Goal: Check status

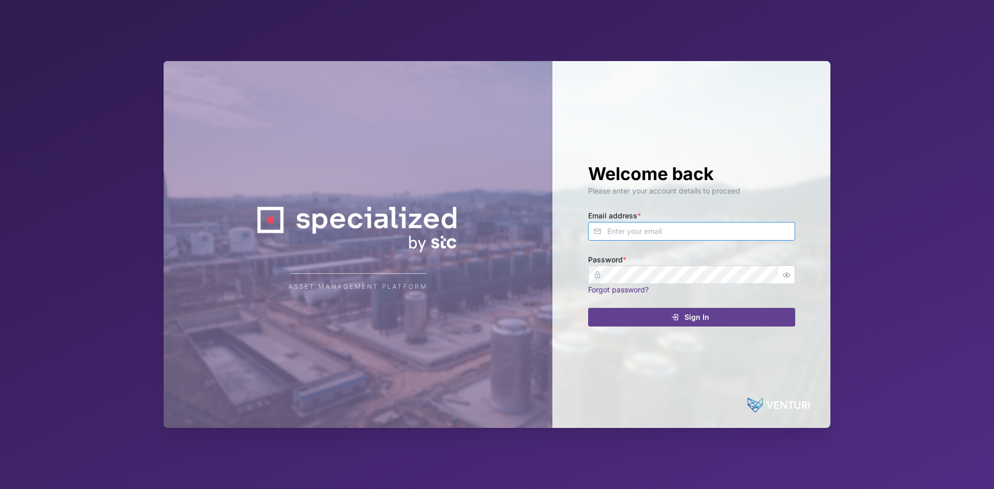
type input "[EMAIL_ADDRESS][DOMAIN_NAME]"
click at [584, 274] on div "Welcome back Please enter your account details to proceed Email address * [EMAI…" at bounding box center [691, 244] width 248 height 367
click at [588, 308] on button "Sign In" at bounding box center [691, 317] width 207 height 19
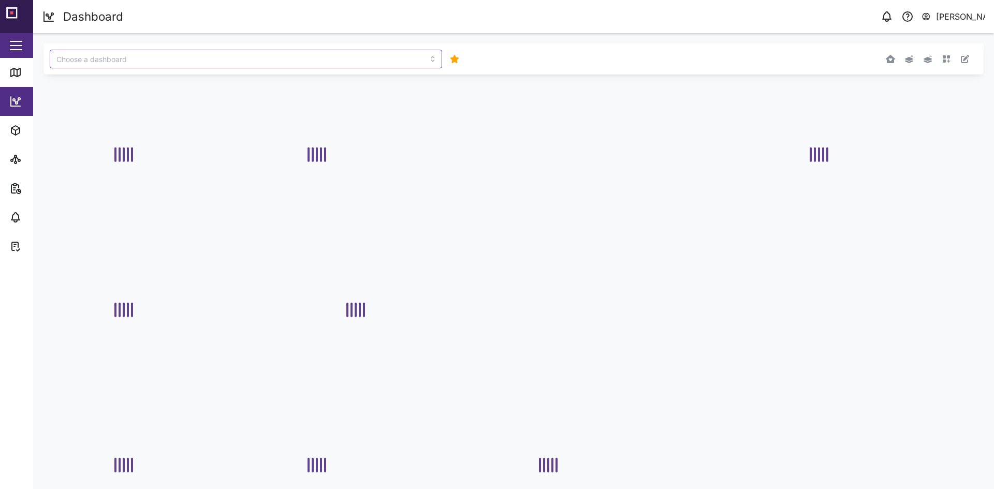
type input "STC Demo"
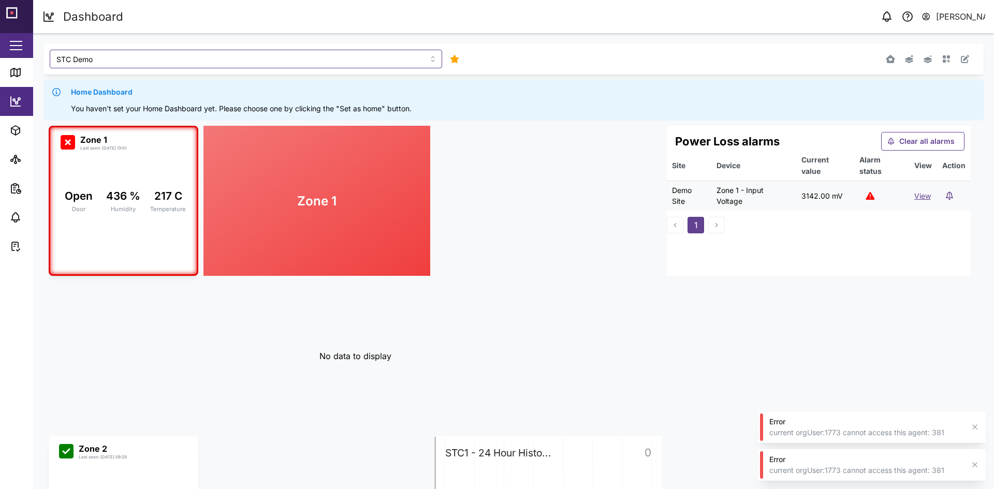
click at [973, 430] on icon "button" at bounding box center [974, 427] width 8 height 8
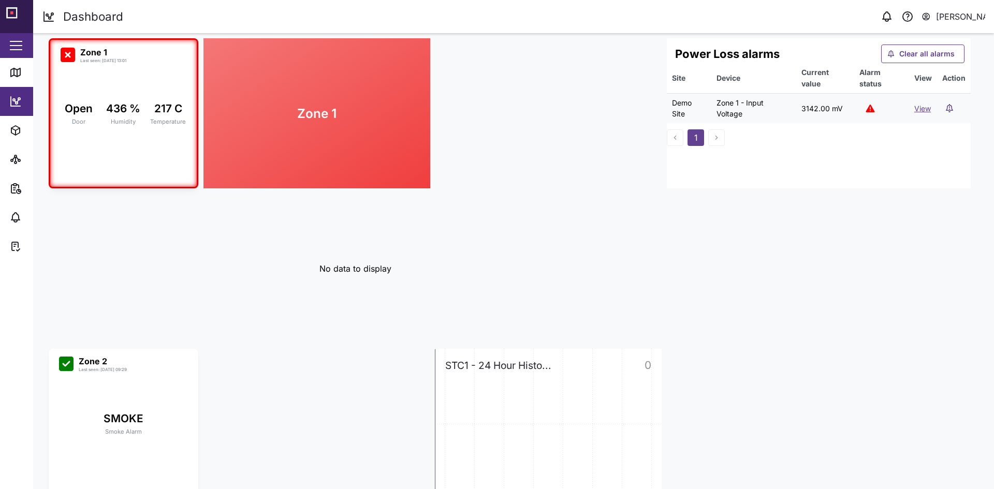
scroll to position [113, 0]
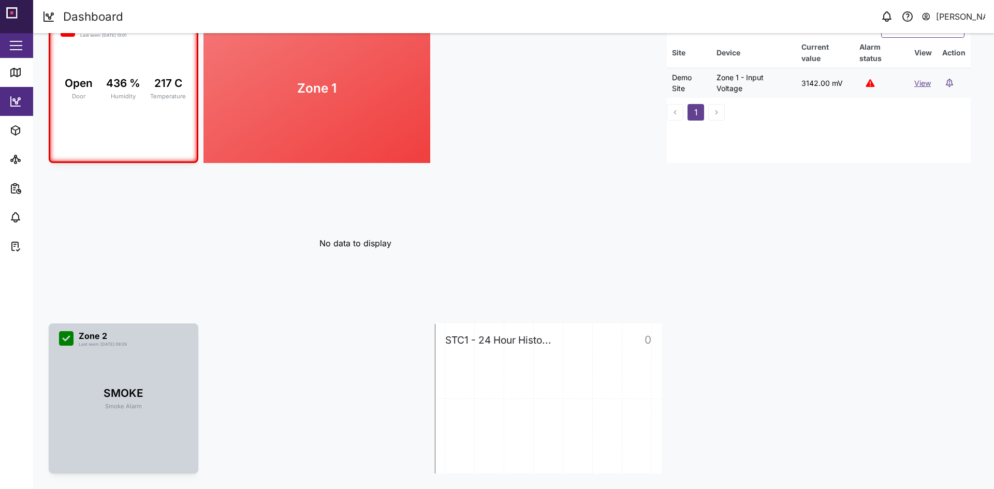
click at [159, 339] on div "Zone 2 Last seen: [DATE] 09:29" at bounding box center [123, 339] width 129 height 18
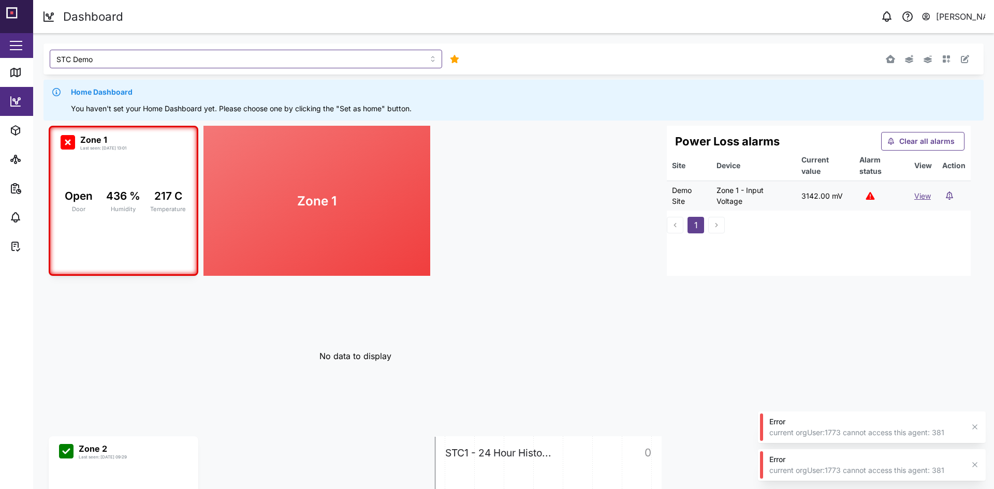
type input "STC Demo"
drag, startPoint x: 165, startPoint y: 446, endPoint x: 168, endPoint y: 290, distance: 156.3
click at [168, 290] on div "Zone 1 Last seen: [DATE] 13:01 Open Door 436 % Humidity 217 C Temperature No da…" at bounding box center [513, 356] width 940 height 471
click at [389, 359] on div "No data to display" at bounding box center [355, 356] width 72 height 13
drag, startPoint x: 391, startPoint y: 358, endPoint x: 319, endPoint y: 359, distance: 71.9
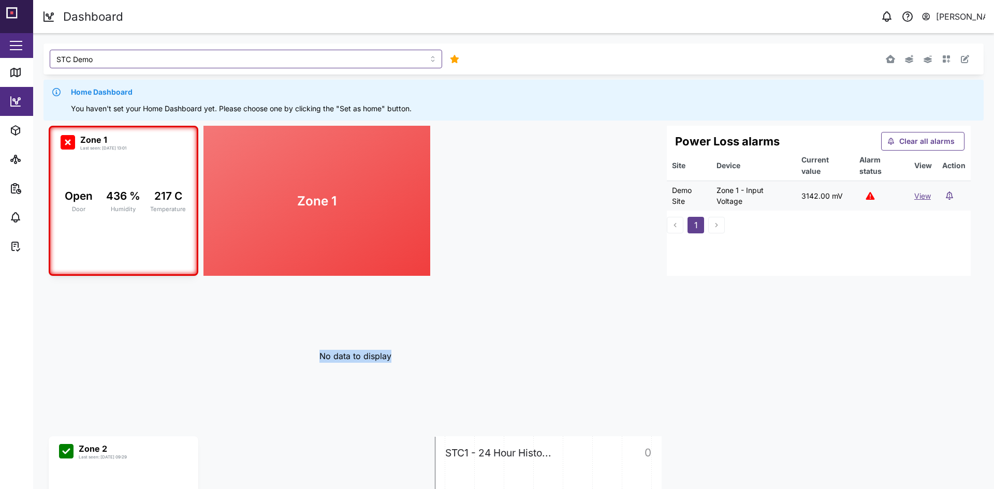
click at [319, 359] on div "No data to display" at bounding box center [355, 356] width 304 height 150
click at [10, 285] on aside "Close Map Dashboard Assets ATS Camera Generator Tanks Vehicles Other Assets Sit…" at bounding box center [16, 244] width 33 height 489
click at [516, 297] on div "Zone 1 Last seen: [DATE] 13:01 Open Door 436 % Humidity 217 C Temperature No da…" at bounding box center [513, 356] width 940 height 471
drag, startPoint x: 393, startPoint y: 353, endPoint x: 318, endPoint y: 358, distance: 74.7
click at [318, 358] on div "No data to display" at bounding box center [355, 356] width 304 height 150
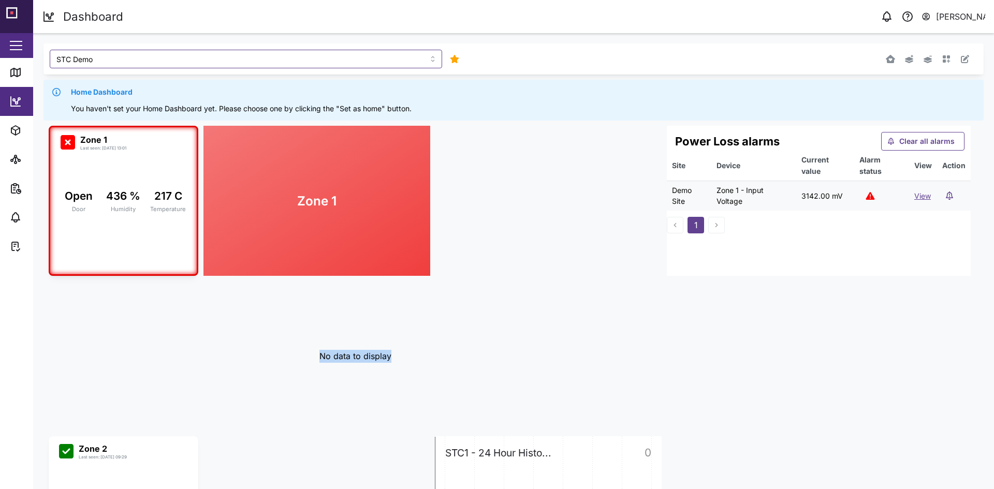
click at [316, 358] on div "No data to display" at bounding box center [355, 356] width 304 height 150
drag, startPoint x: 316, startPoint y: 358, endPoint x: 392, endPoint y: 362, distance: 76.2
click at [392, 362] on div "No data to display" at bounding box center [355, 356] width 304 height 150
click at [411, 391] on div "No data to display" at bounding box center [355, 356] width 304 height 150
drag, startPoint x: 407, startPoint y: 358, endPoint x: 301, endPoint y: 361, distance: 106.7
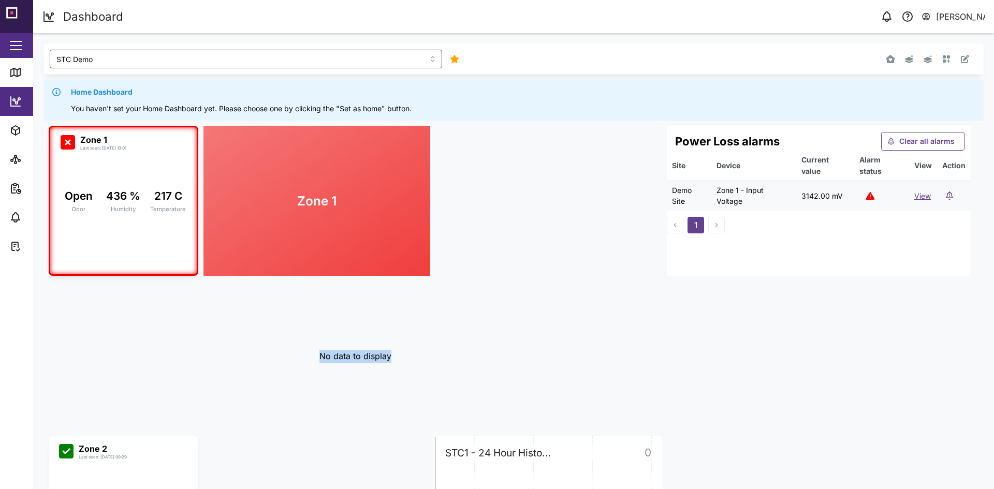
click at [301, 361] on div "No data to display" at bounding box center [355, 356] width 304 height 150
